Goal: Transaction & Acquisition: Purchase product/service

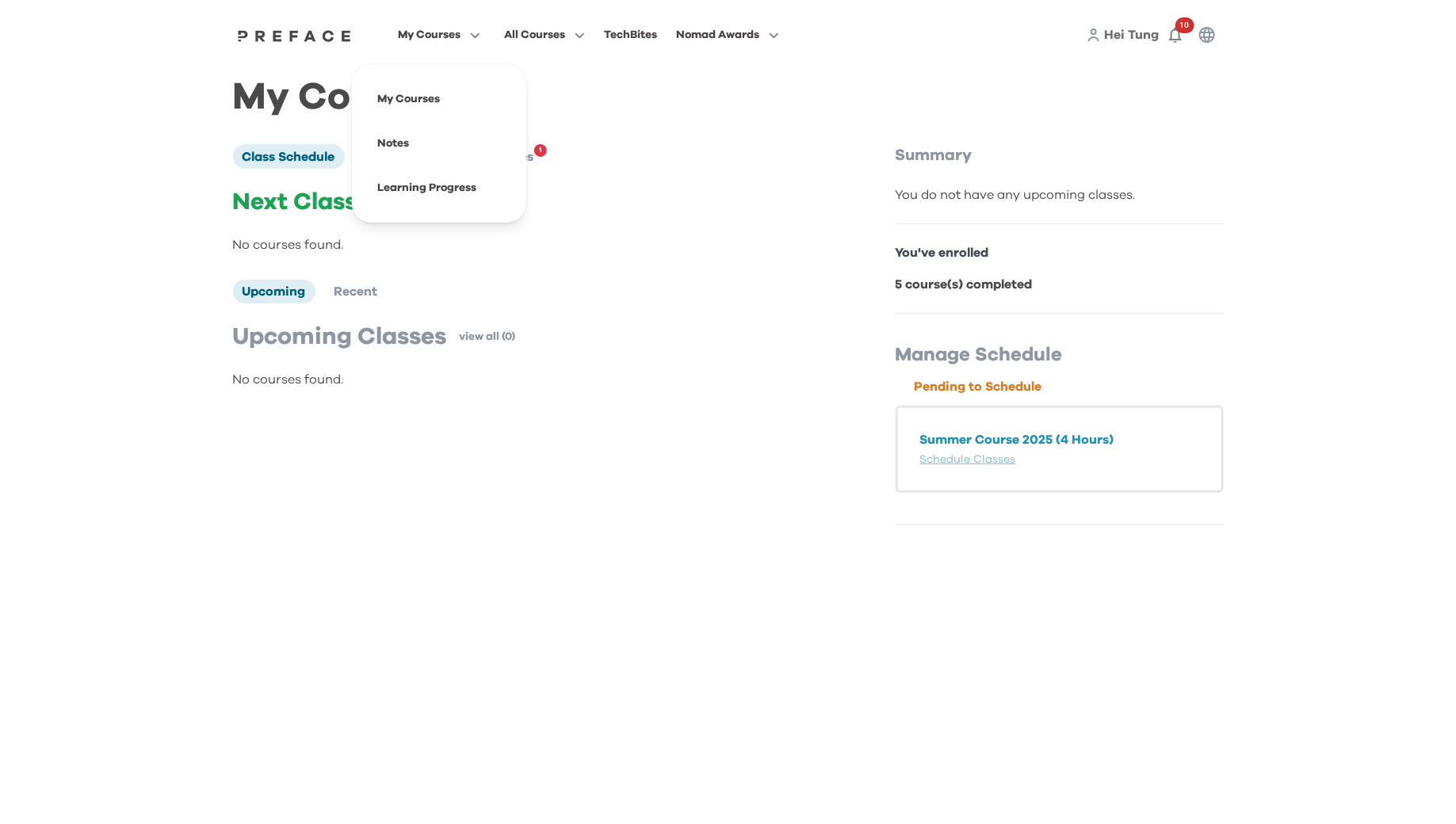
click at [437, 32] on span "My Courses" at bounding box center [429, 35] width 62 height 19
click at [394, 173] on span at bounding box center [439, 188] width 149 height 44
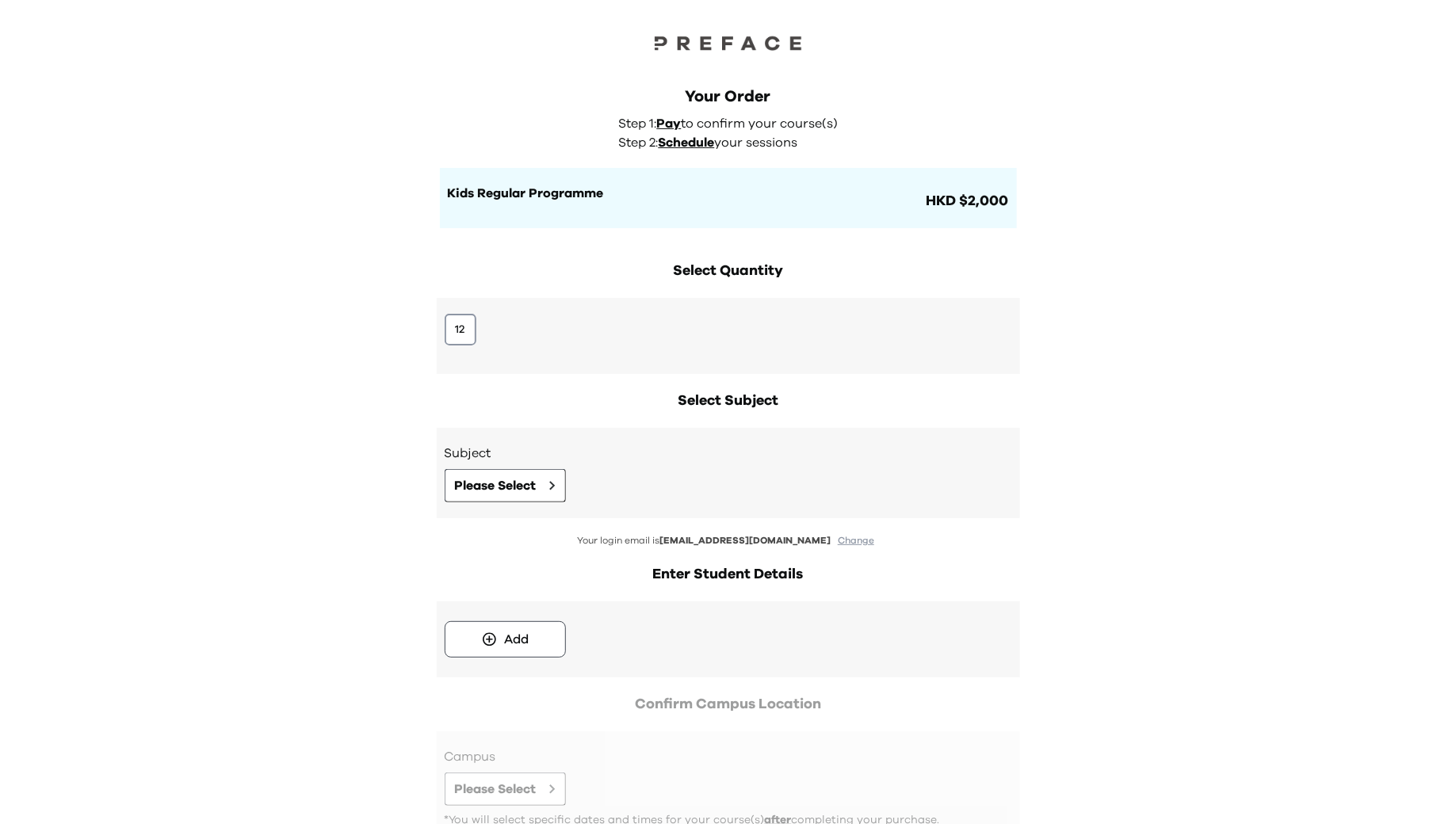
click at [440, 328] on div "12" at bounding box center [728, 335] width 584 height 76
click at [455, 329] on button "12" at bounding box center [461, 329] width 32 height 32
click at [464, 330] on button "12" at bounding box center [461, 329] width 32 height 32
click at [484, 493] on span "Please Select" at bounding box center [496, 486] width 81 height 19
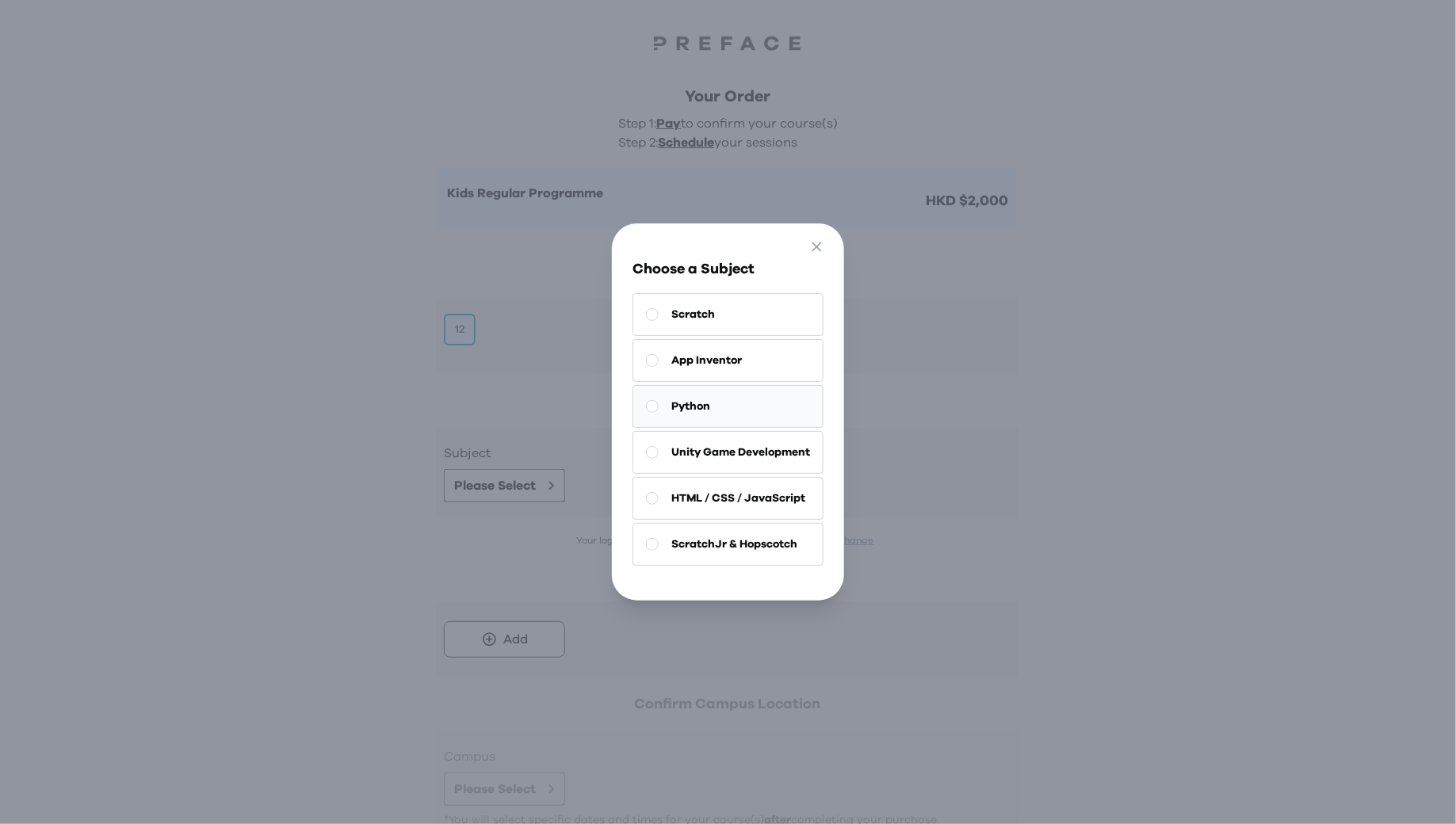
click at [718, 414] on button "Python" at bounding box center [728, 406] width 191 height 43
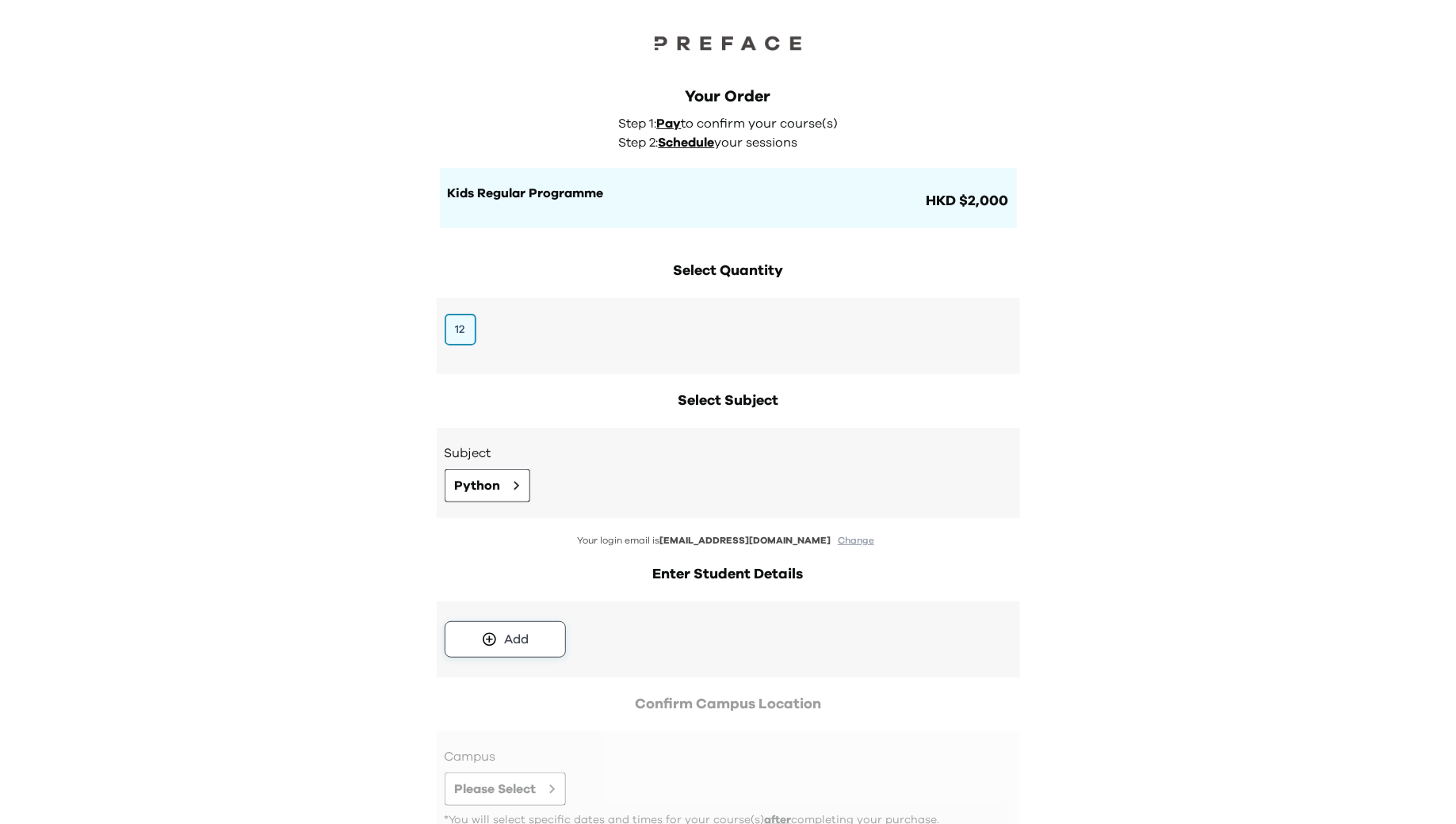
click at [521, 638] on div "Add" at bounding box center [516, 639] width 25 height 19
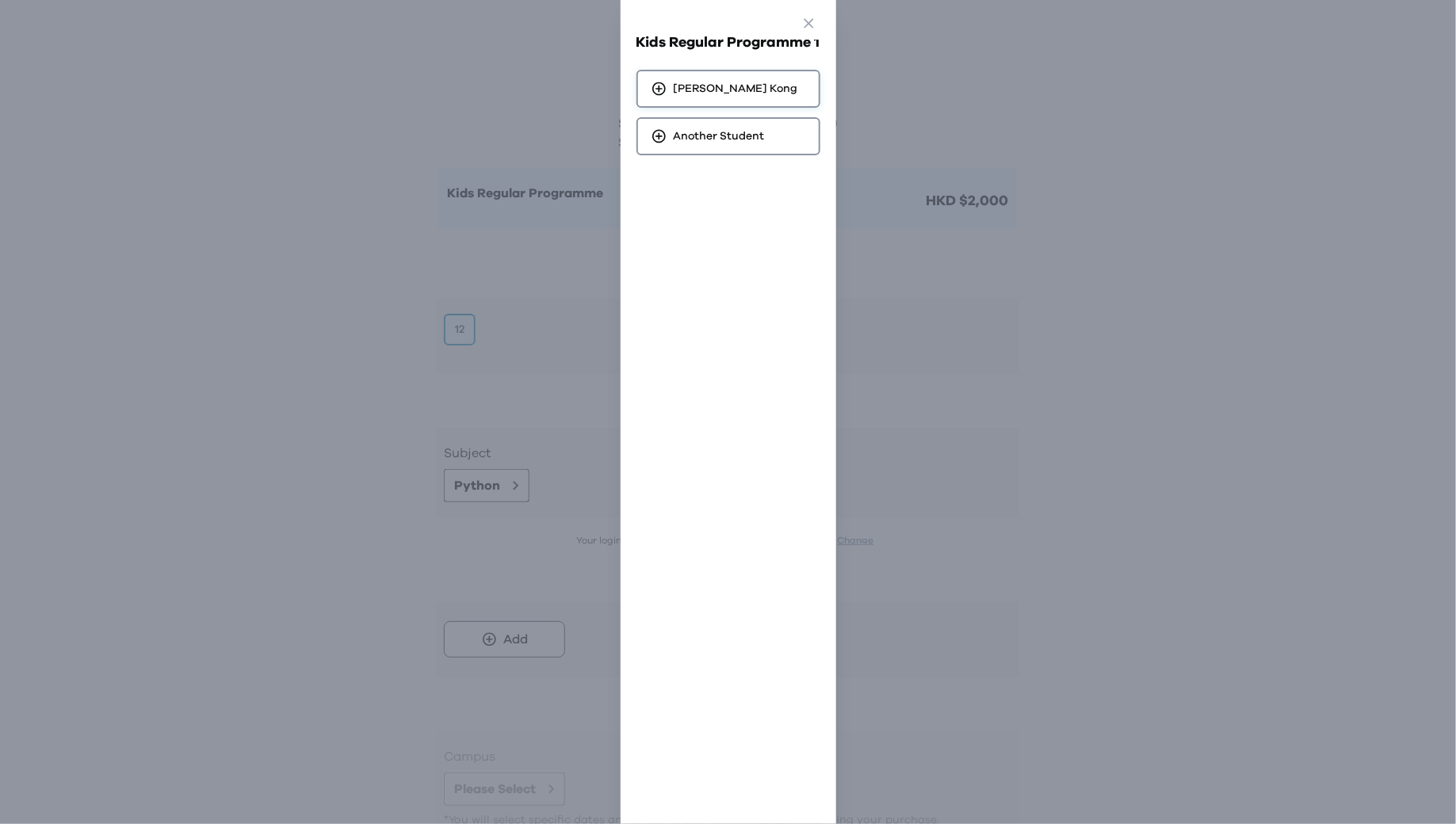
click at [789, 92] on div "Chun Yiu Kong" at bounding box center [728, 89] width 184 height 38
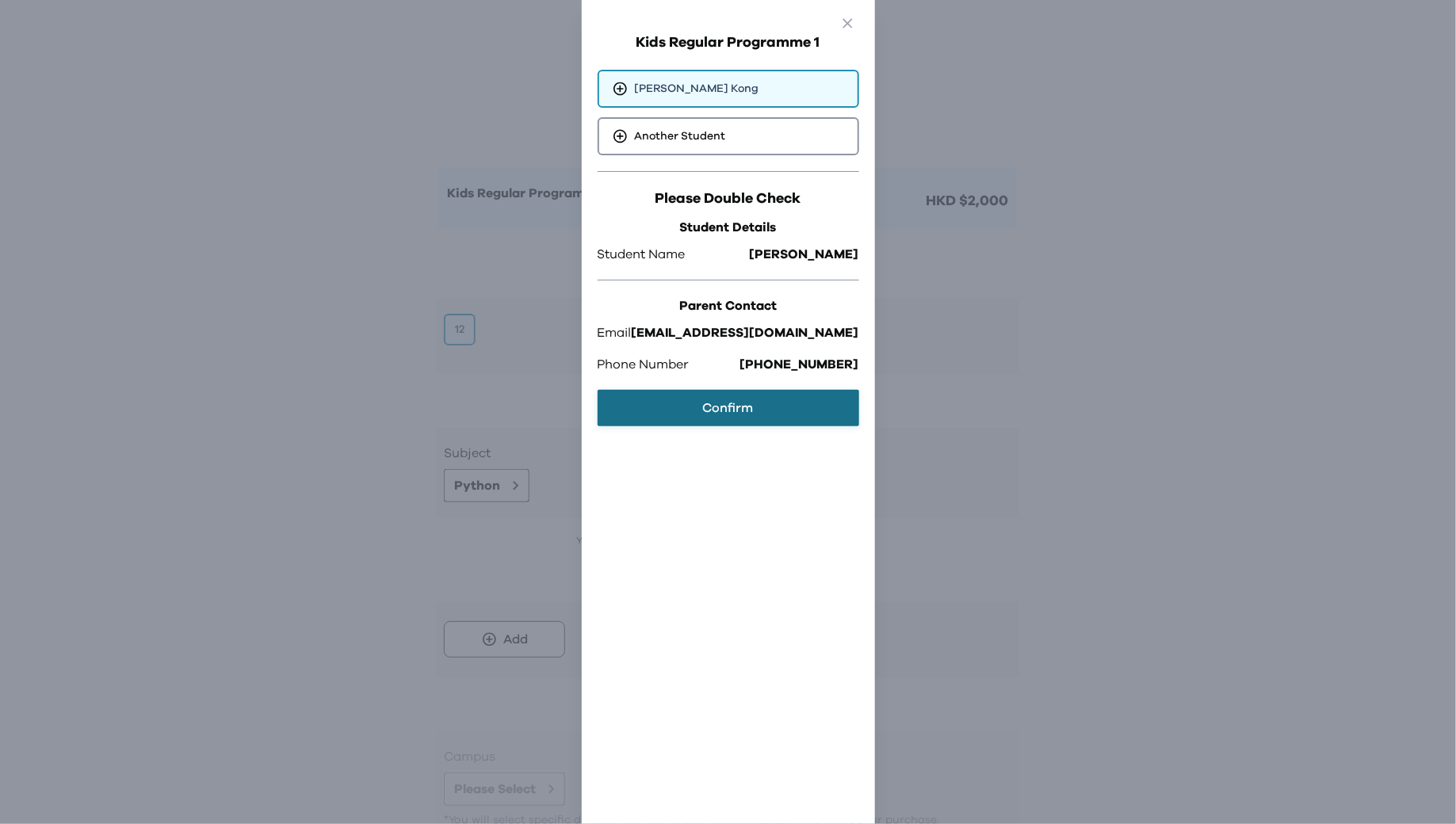
click at [764, 402] on button "Confirm" at bounding box center [728, 408] width 262 height 37
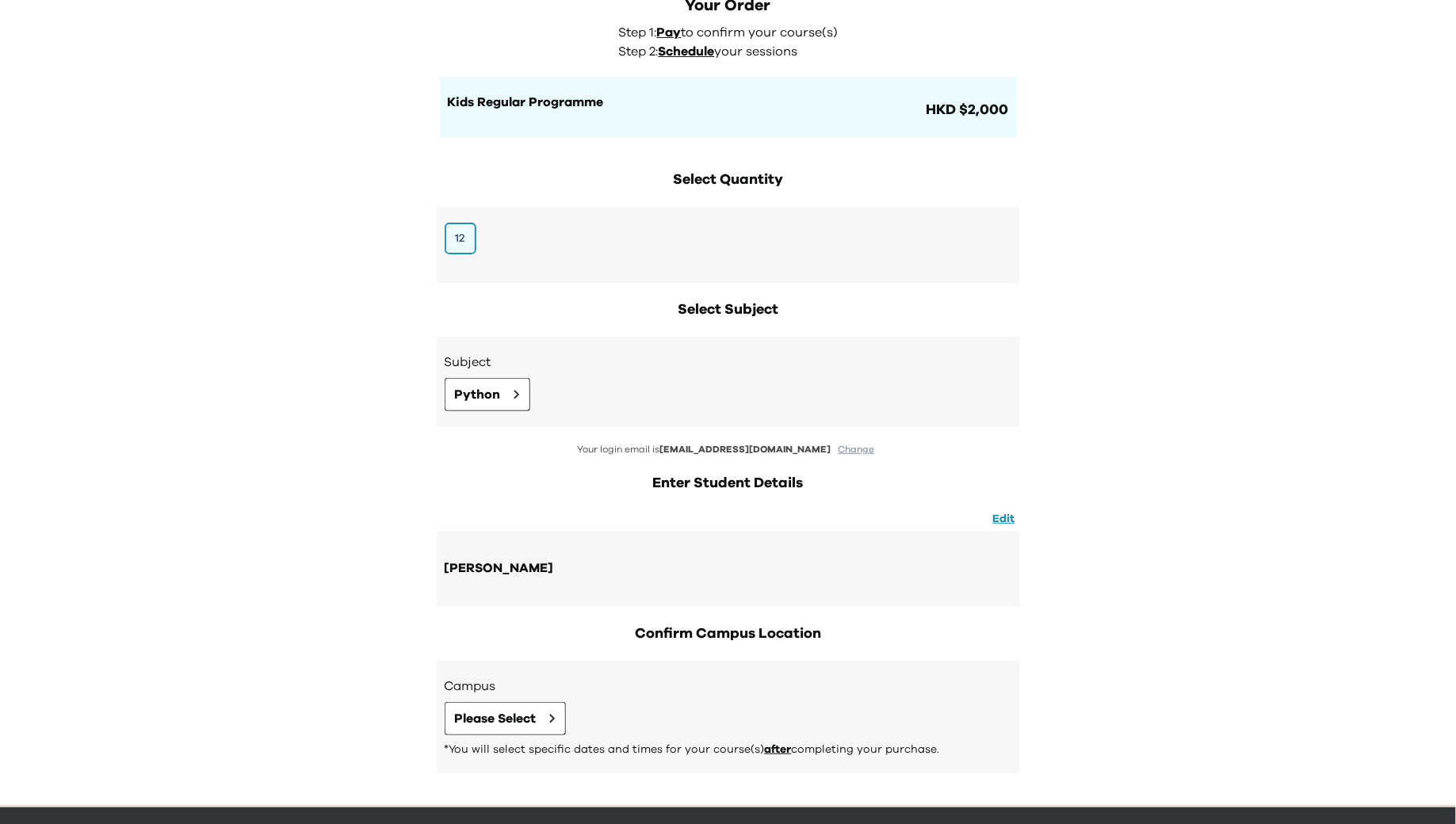
scroll to position [139, 0]
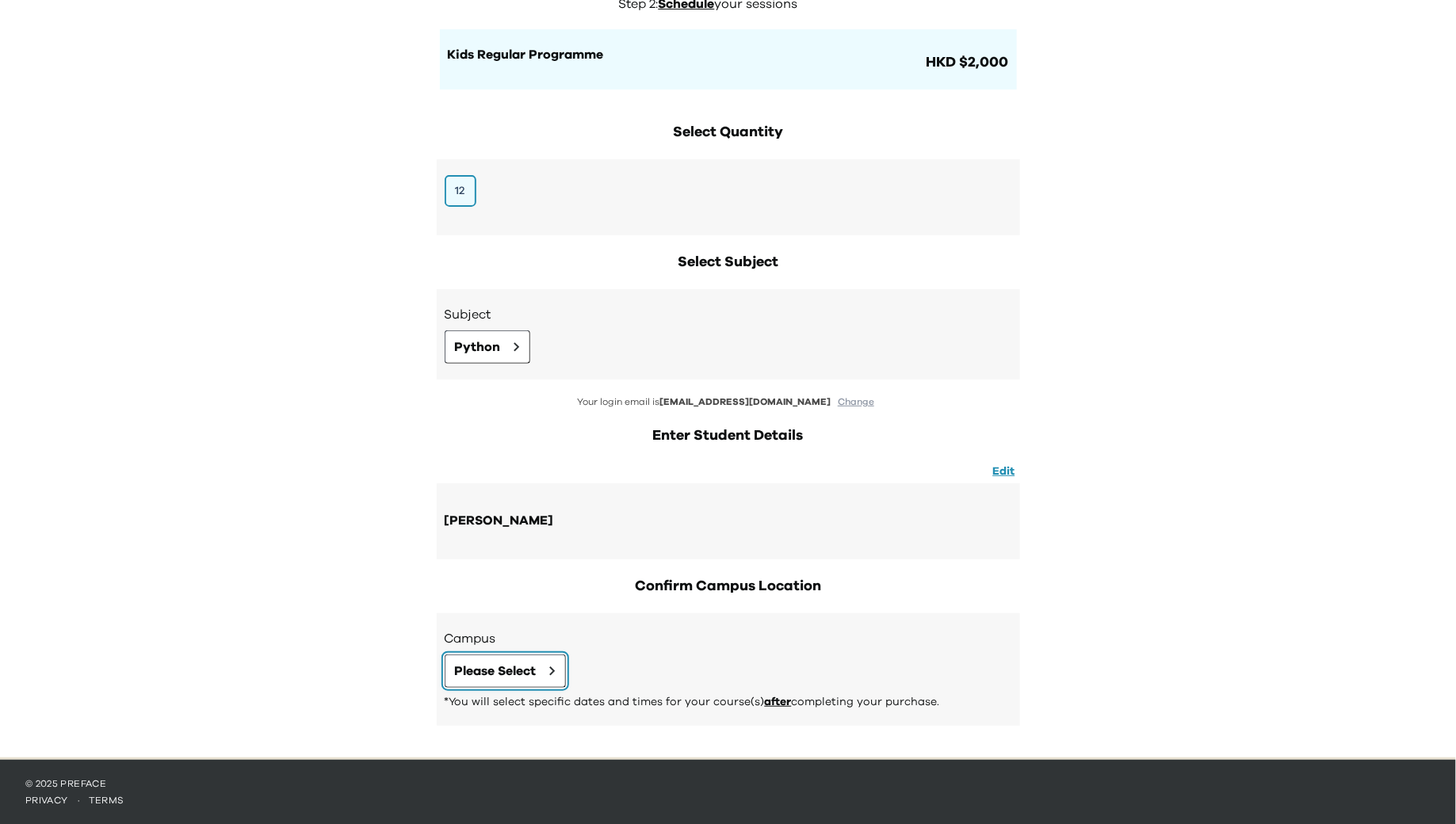
click at [541, 669] on button "Please Select" at bounding box center [506, 671] width 122 height 33
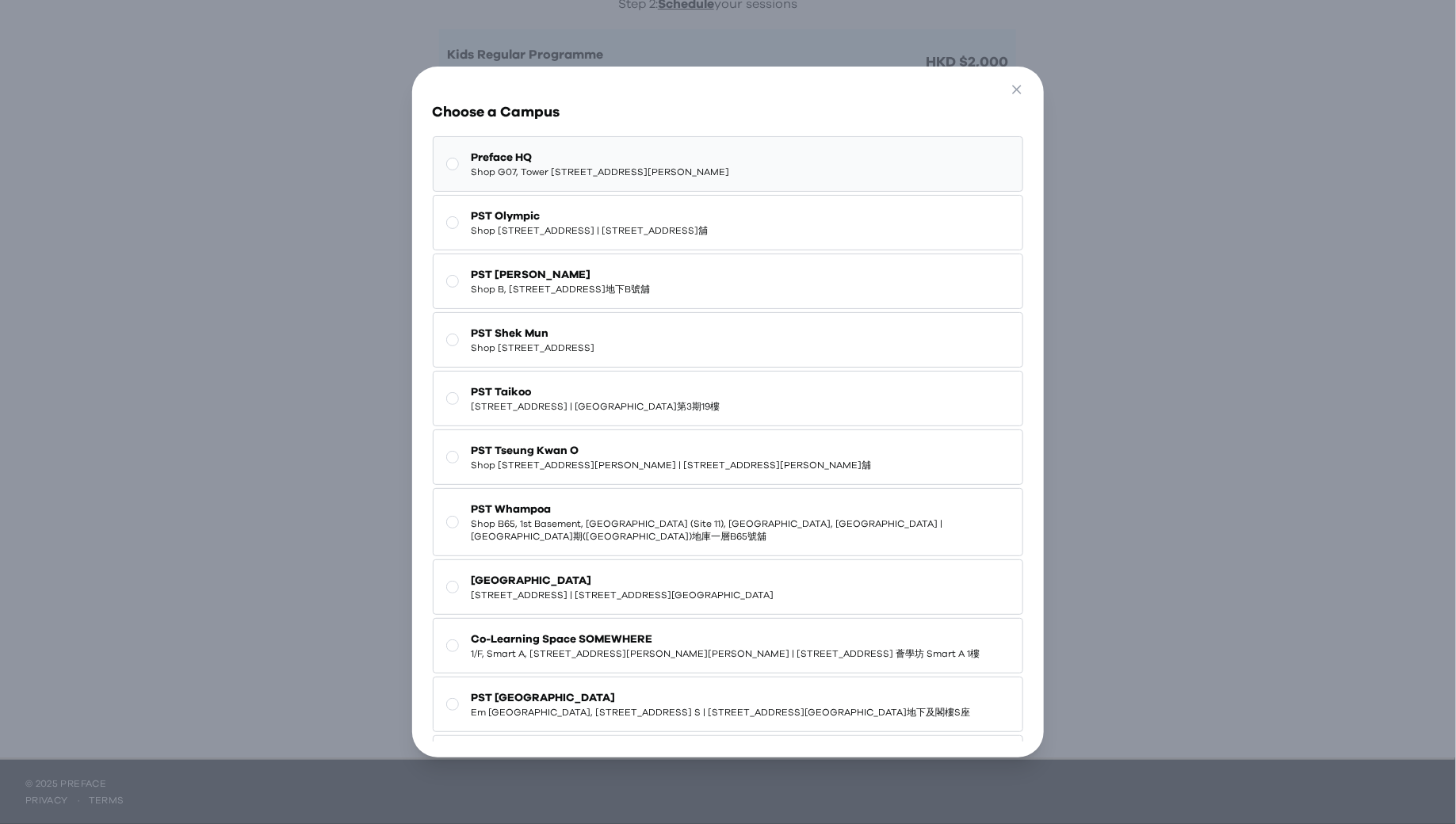
click at [686, 150] on span "Preface HQ" at bounding box center [601, 157] width 259 height 16
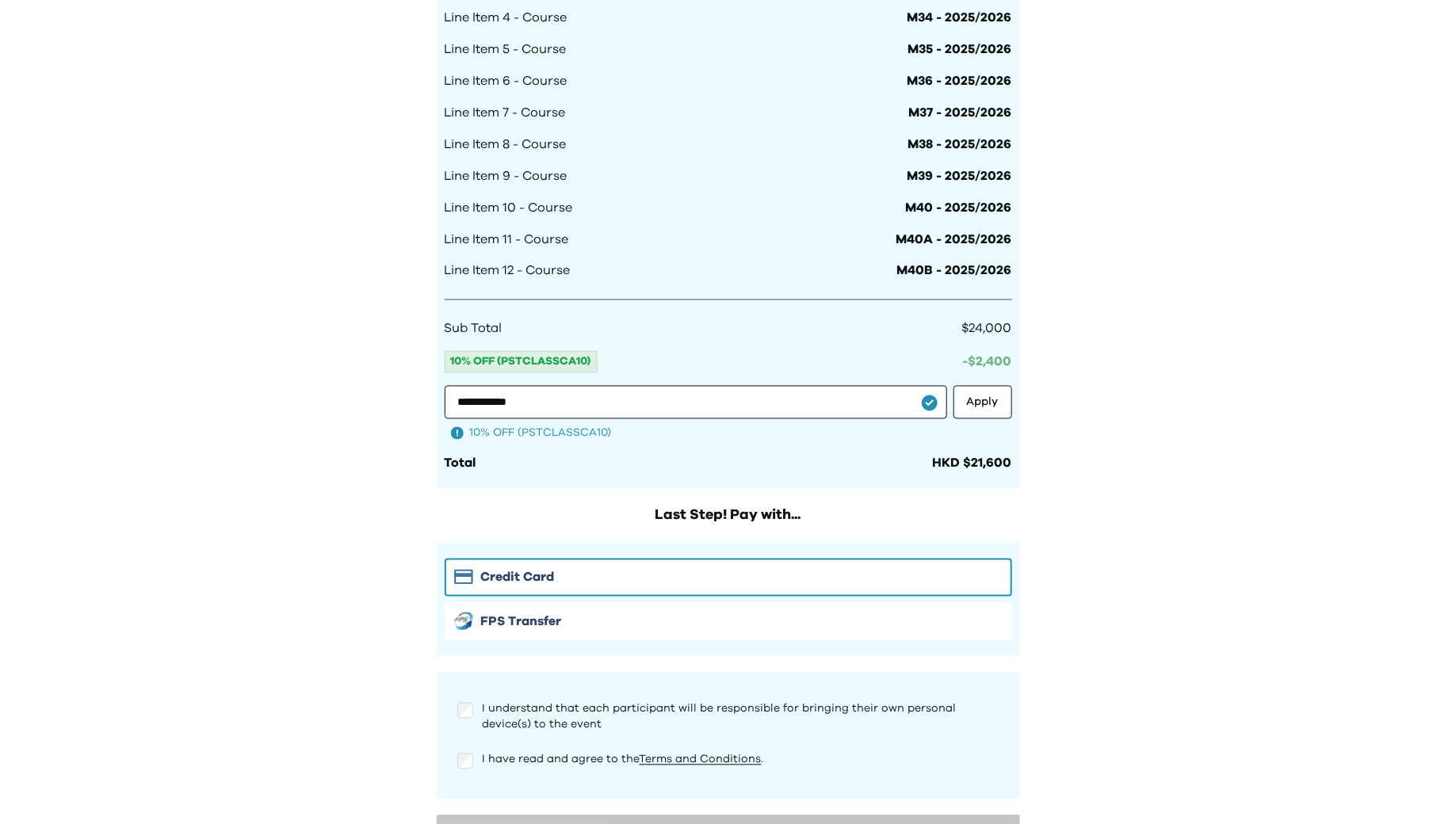
scroll to position [1212, 0]
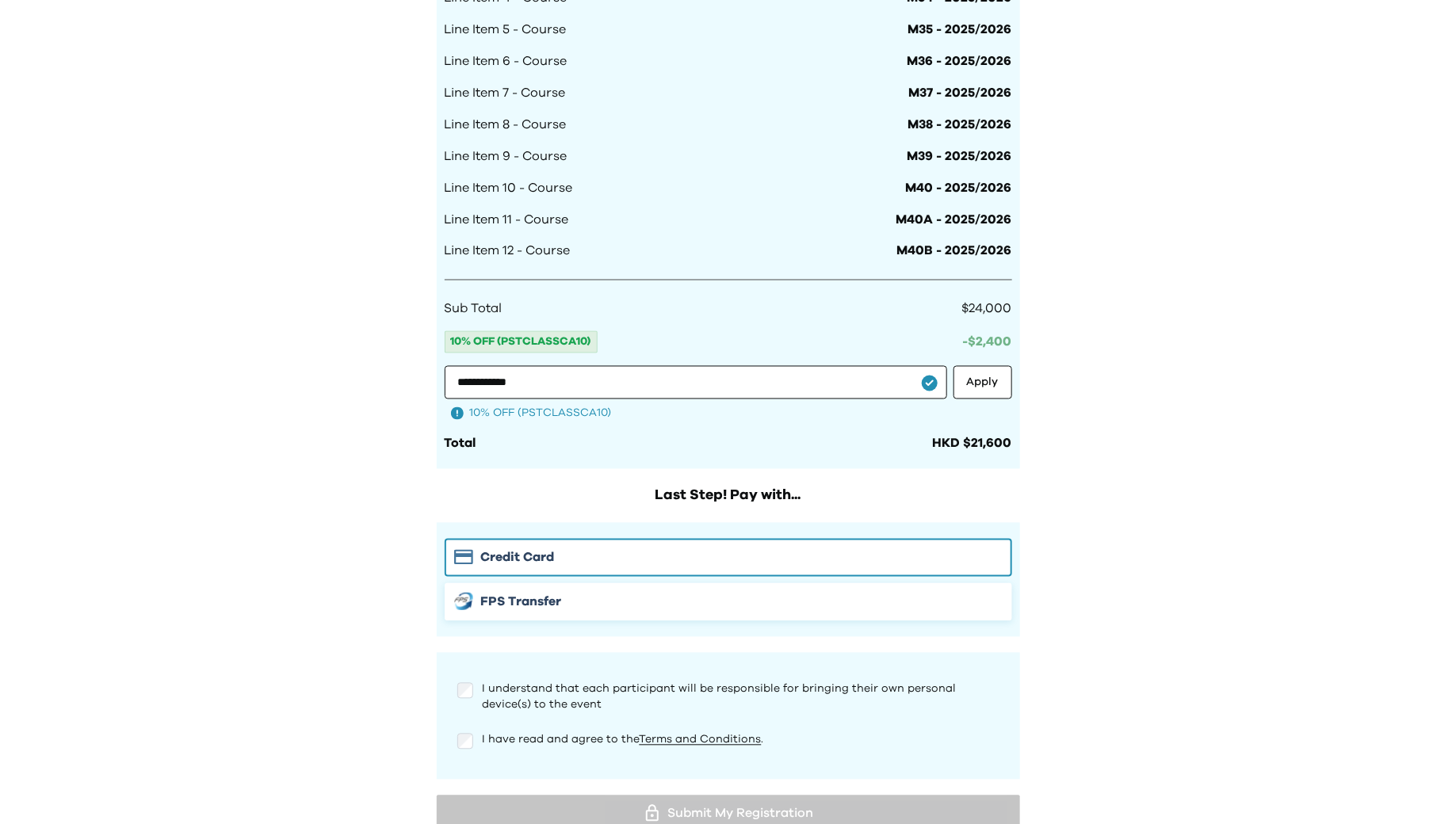
click at [467, 610] on button "FPS Transfer" at bounding box center [728, 602] width 568 height 38
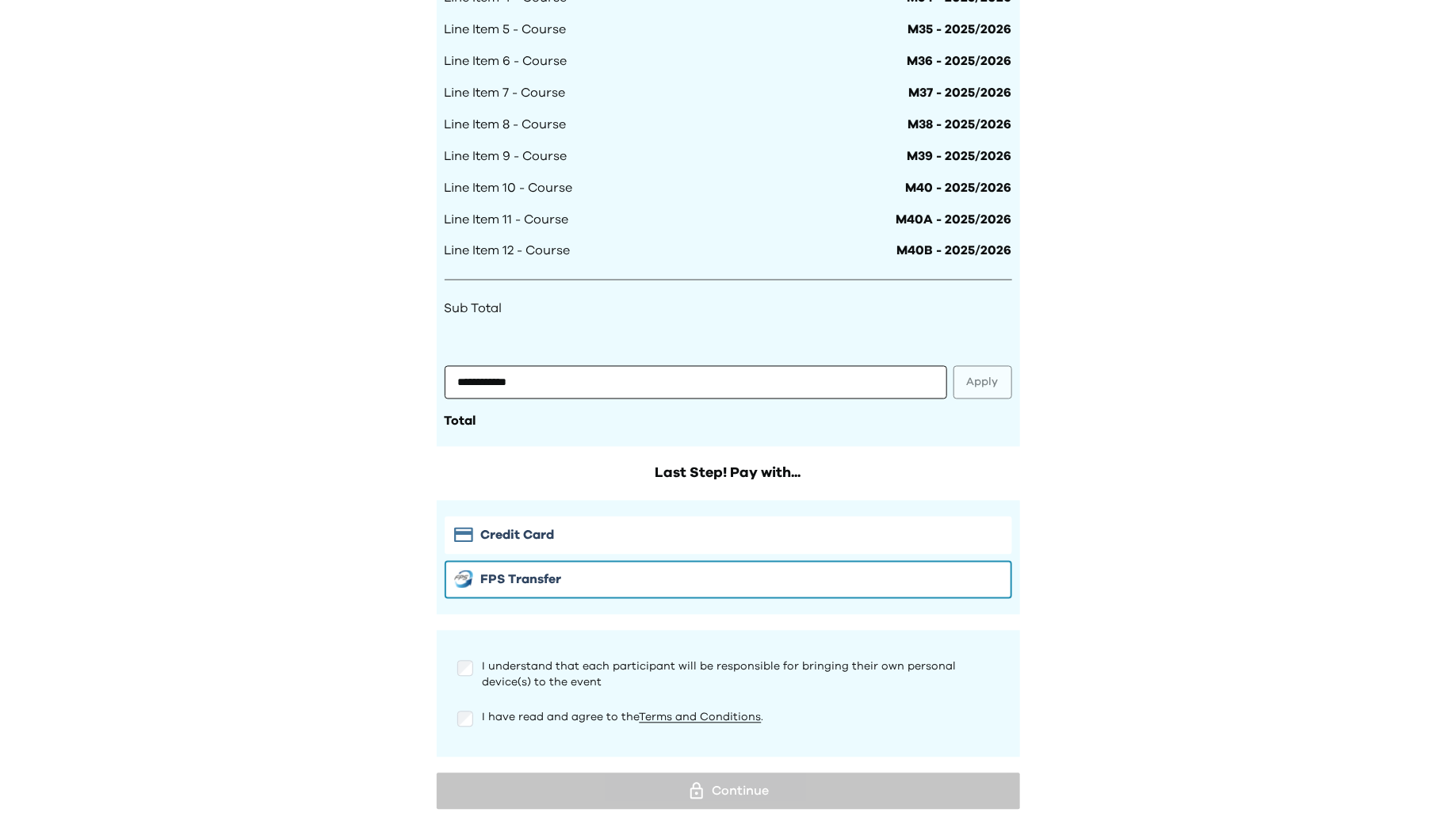
click at [463, 674] on div "I understand that each participant will be responsible for bringing their own p…" at bounding box center [728, 672] width 568 height 50
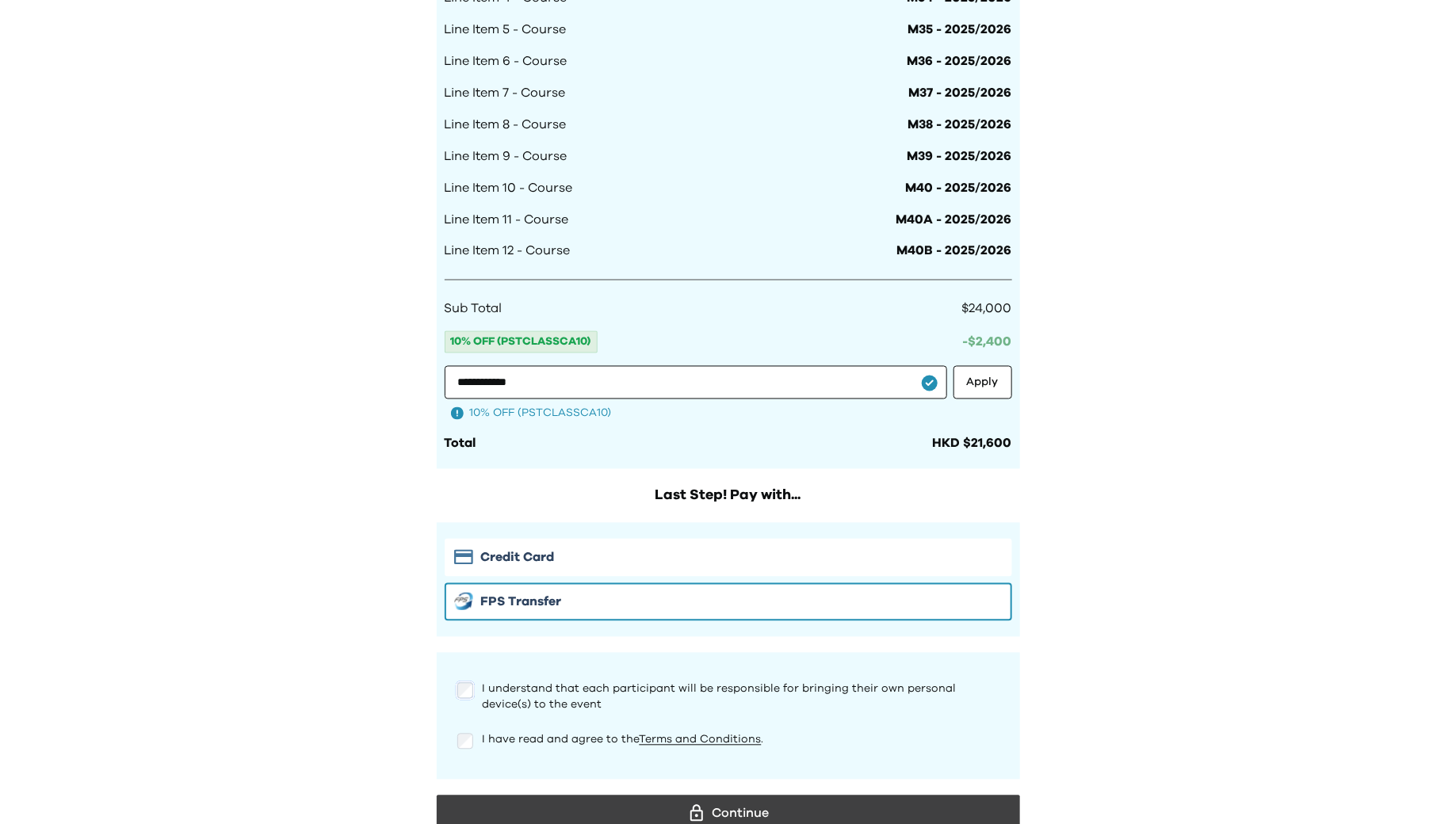
scroll to position [1307, 0]
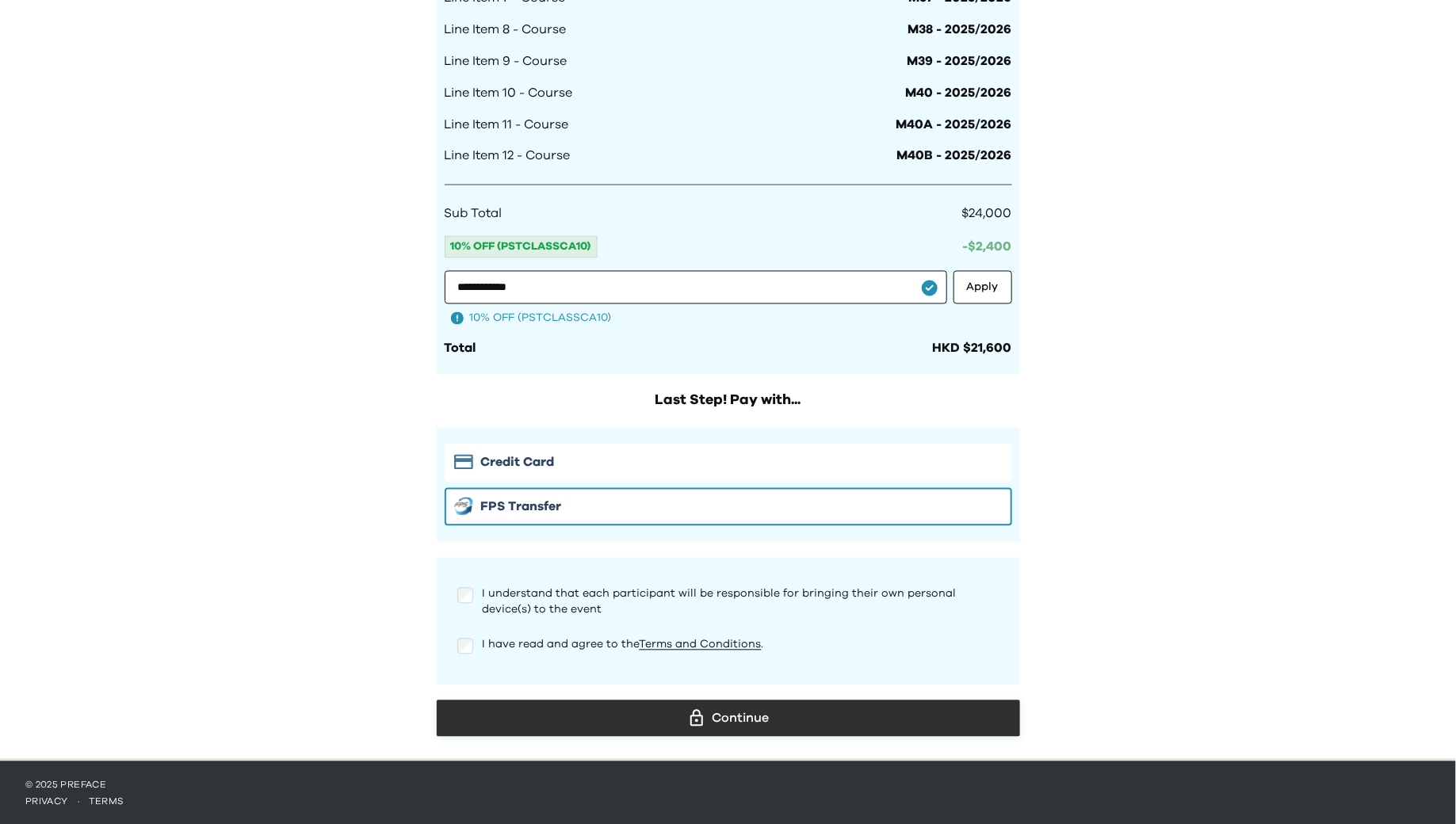
click at [745, 711] on div "Continue" at bounding box center [728, 719] width 558 height 24
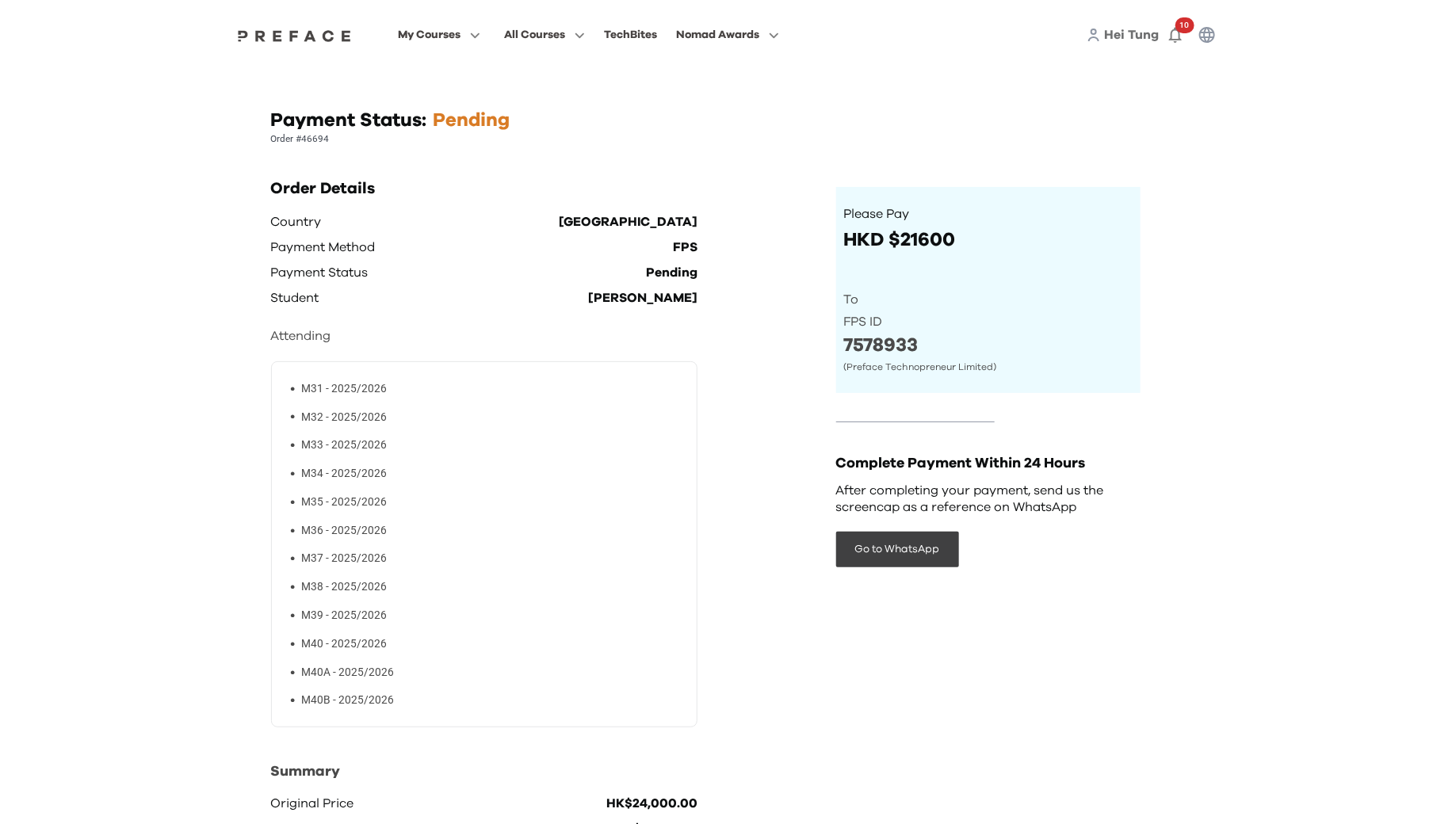
click at [324, 136] on p "Order #46694" at bounding box center [728, 139] width 915 height 13
copy p "Order #46694"
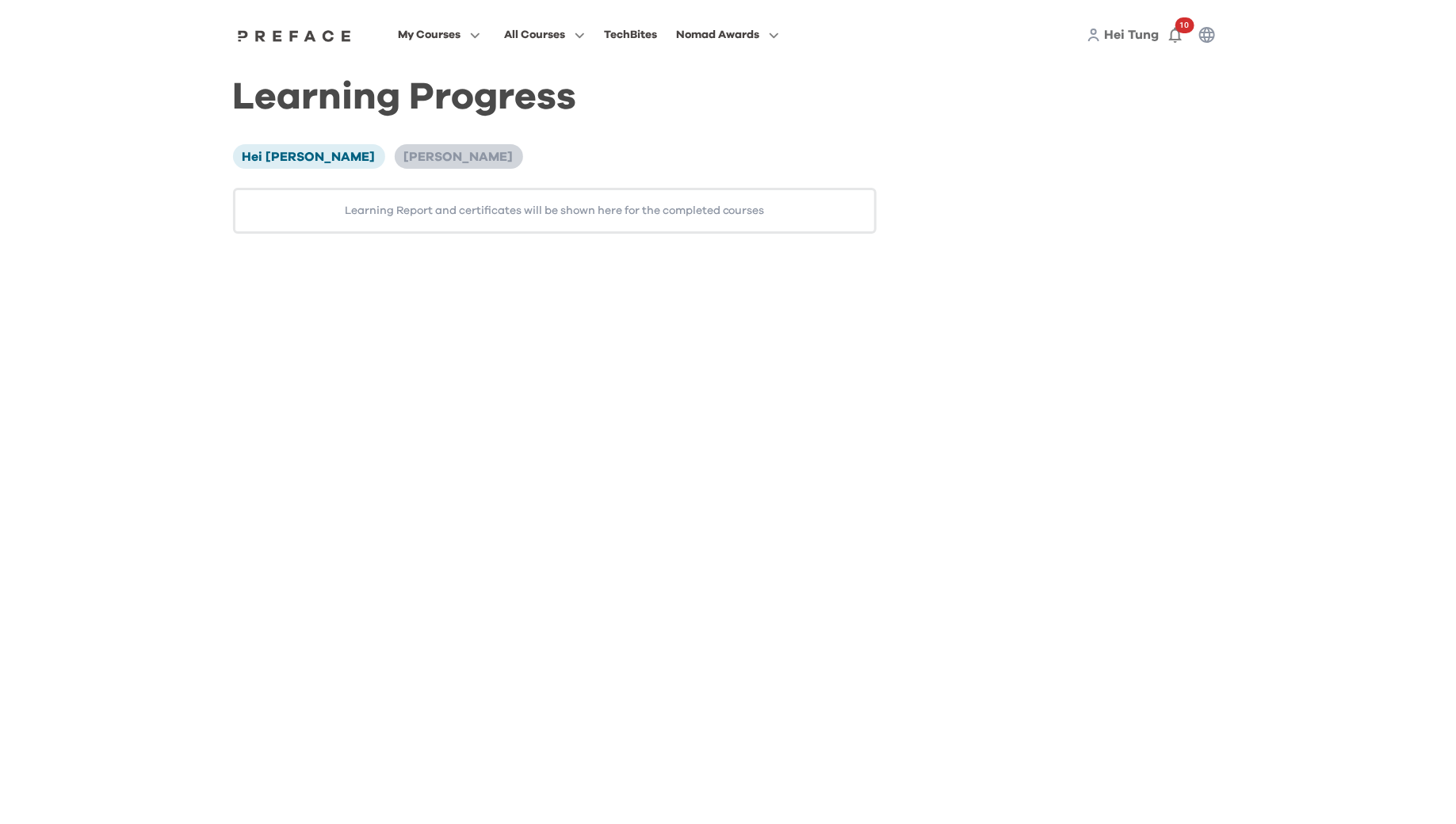
click at [425, 157] on span "Chun Yiu Kong" at bounding box center [459, 157] width 110 height 13
